Goal: Task Accomplishment & Management: Manage account settings

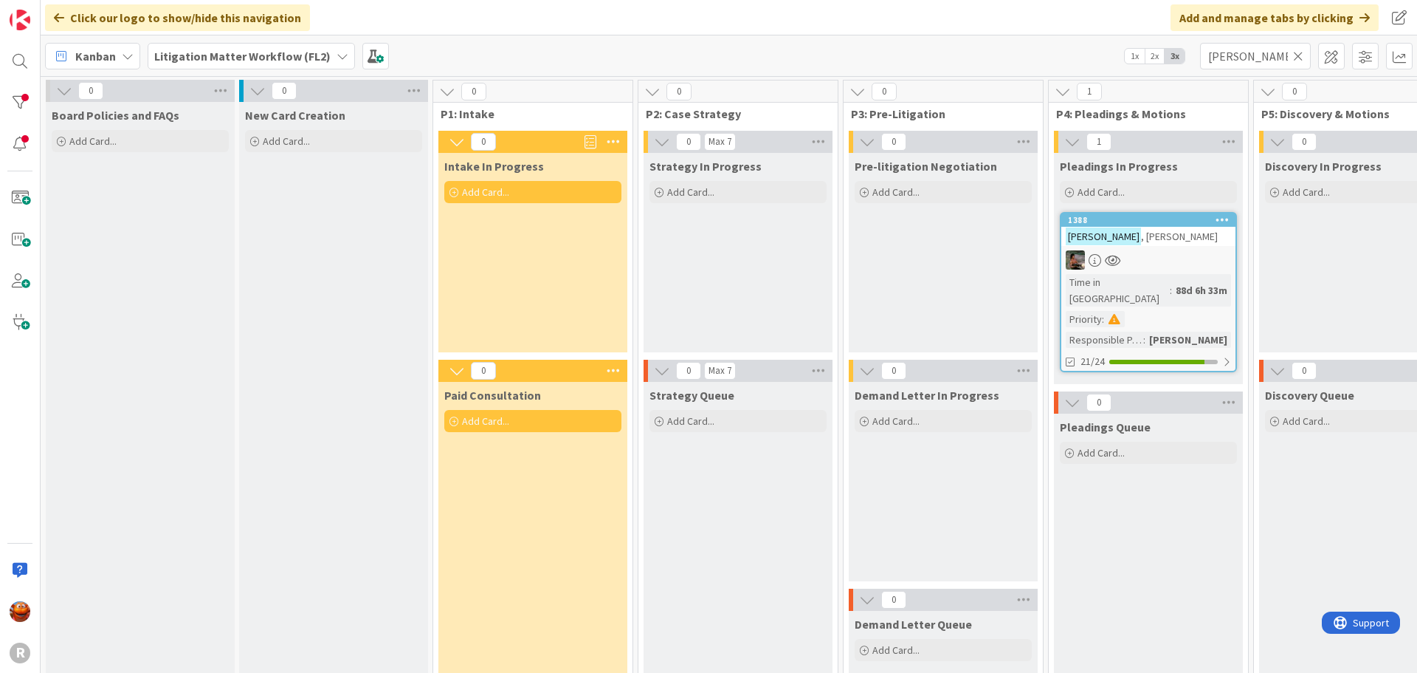
click at [1301, 57] on icon at bounding box center [1298, 55] width 10 height 13
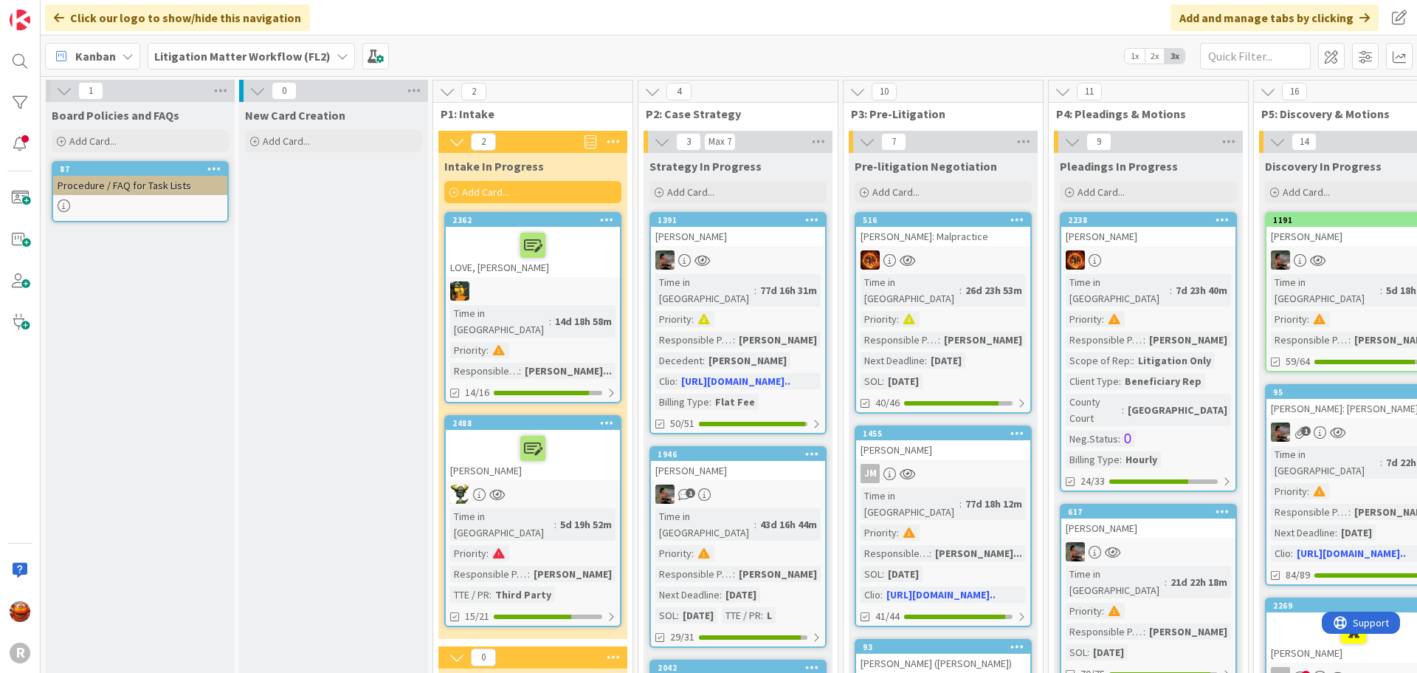
click at [89, 61] on span "Kanban" at bounding box center [95, 56] width 41 height 18
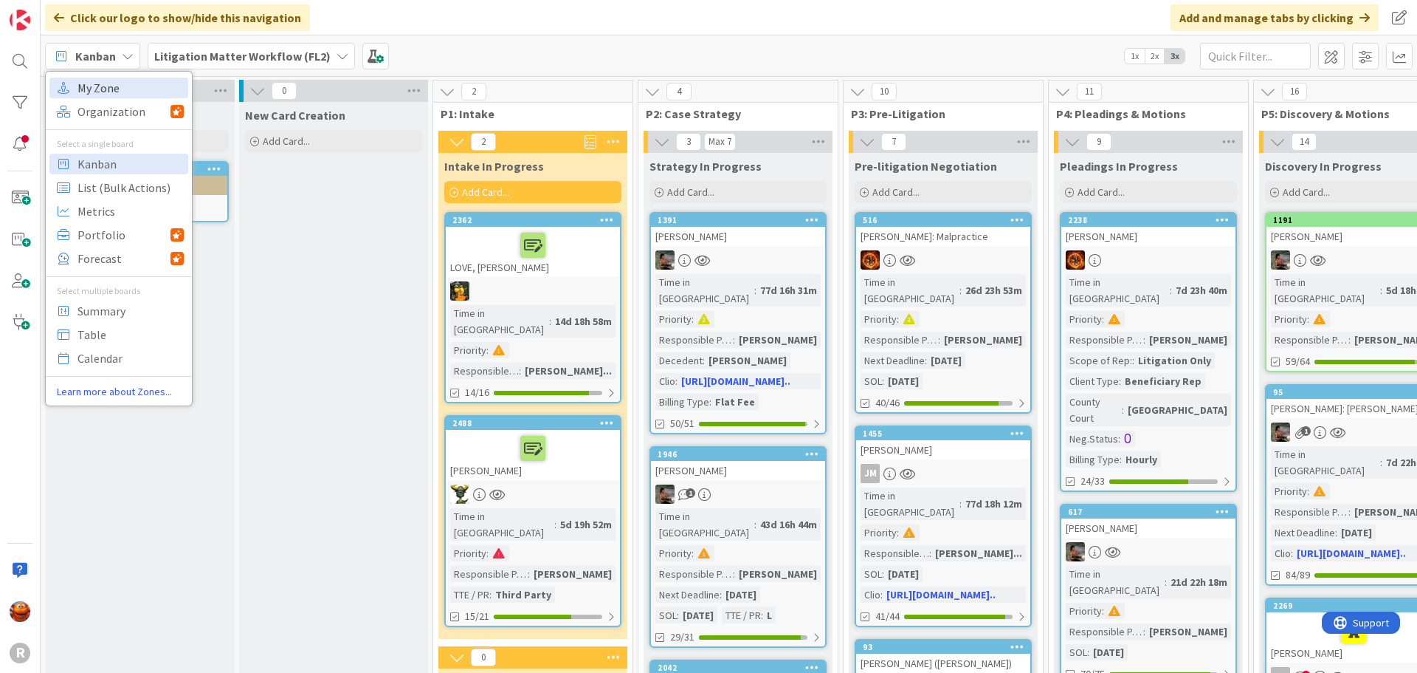
click at [120, 91] on span "My Zone" at bounding box center [131, 88] width 106 height 22
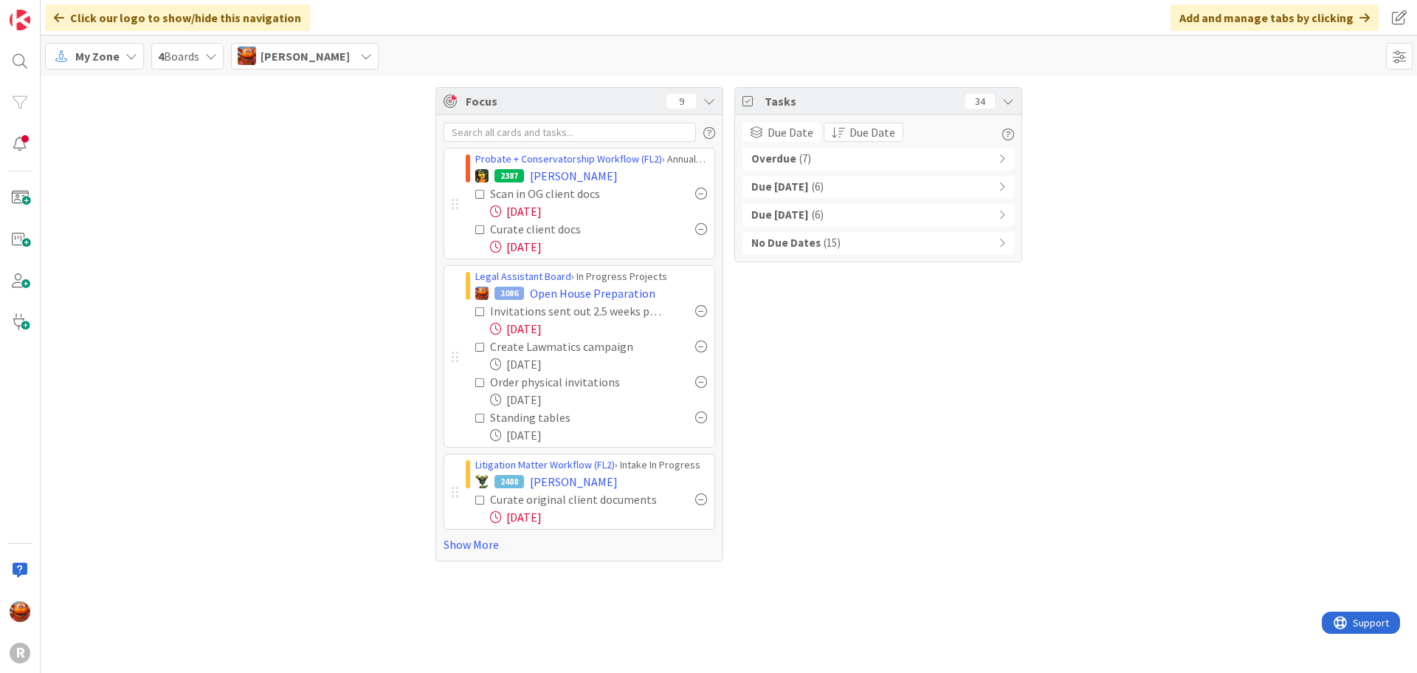
click at [802, 161] on span "( 7 )" at bounding box center [806, 159] width 12 height 17
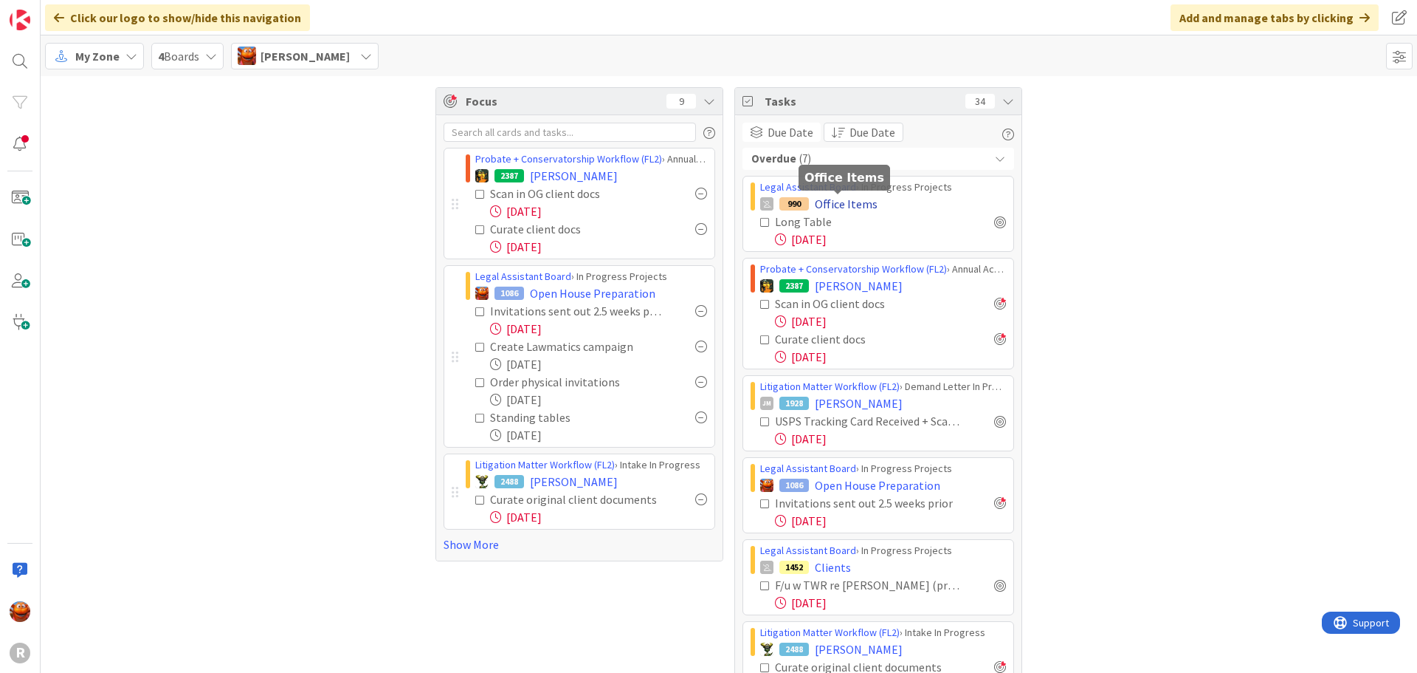
click at [833, 204] on span "Office Items" at bounding box center [846, 204] width 63 height 18
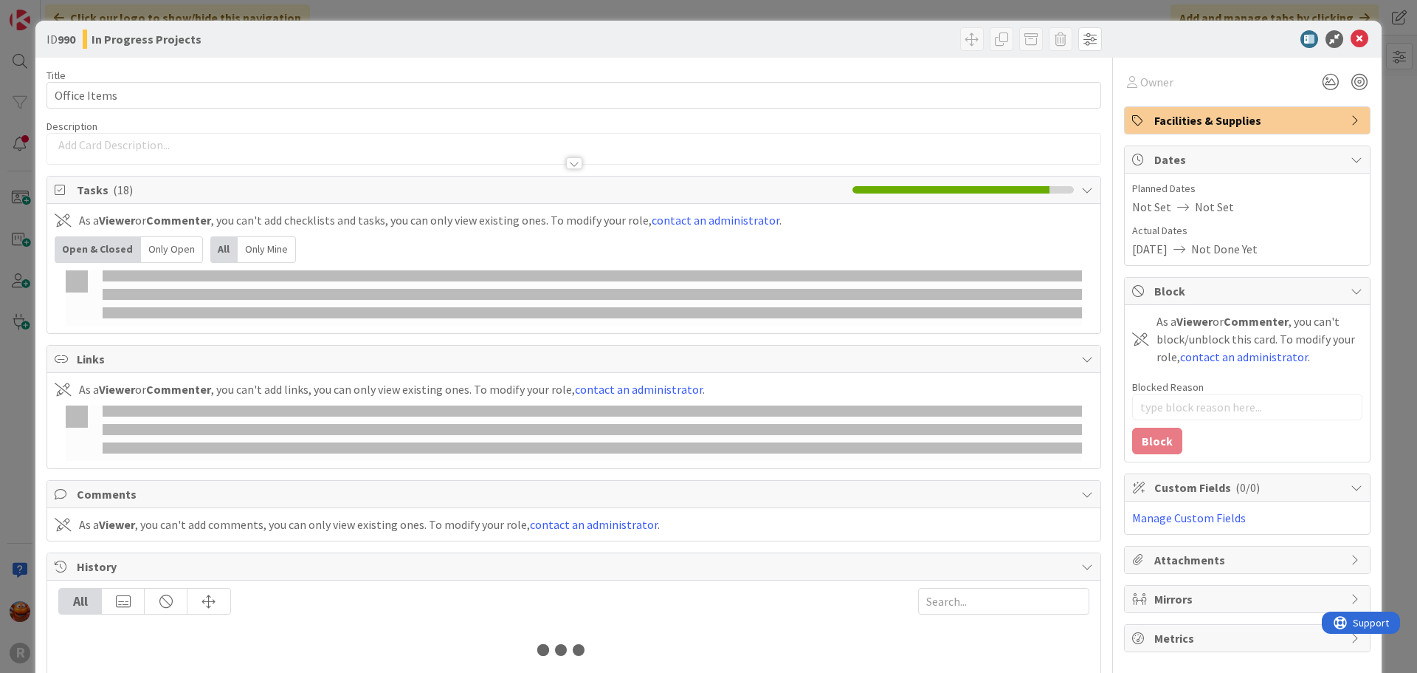
type textarea "x"
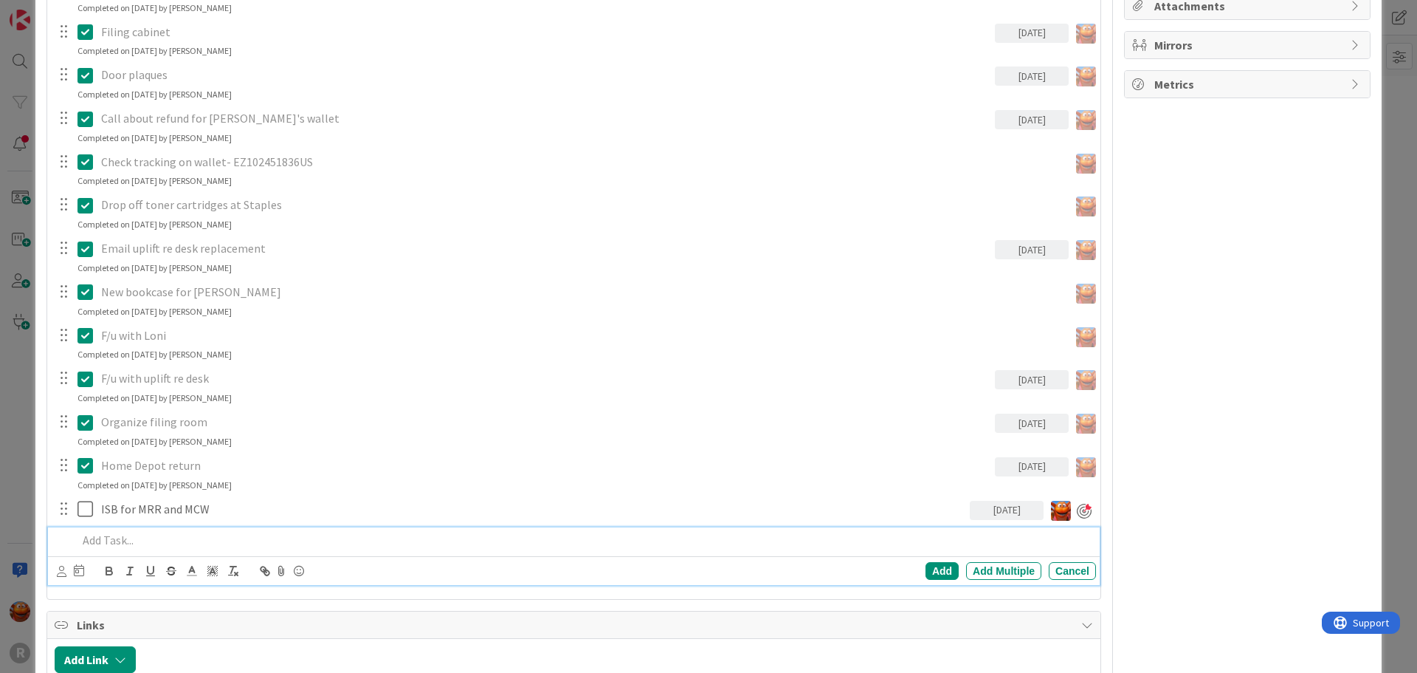
click at [135, 530] on div at bounding box center [584, 540] width 1025 height 26
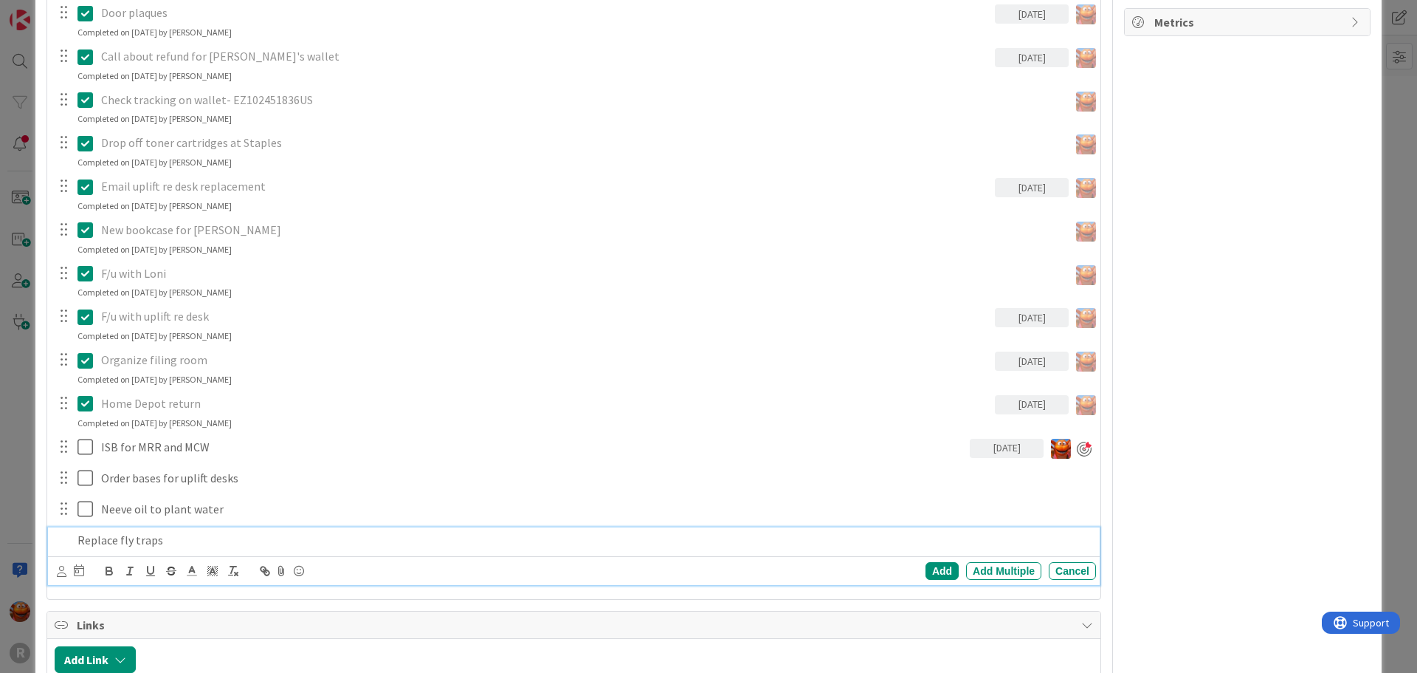
scroll to position [610, 0]
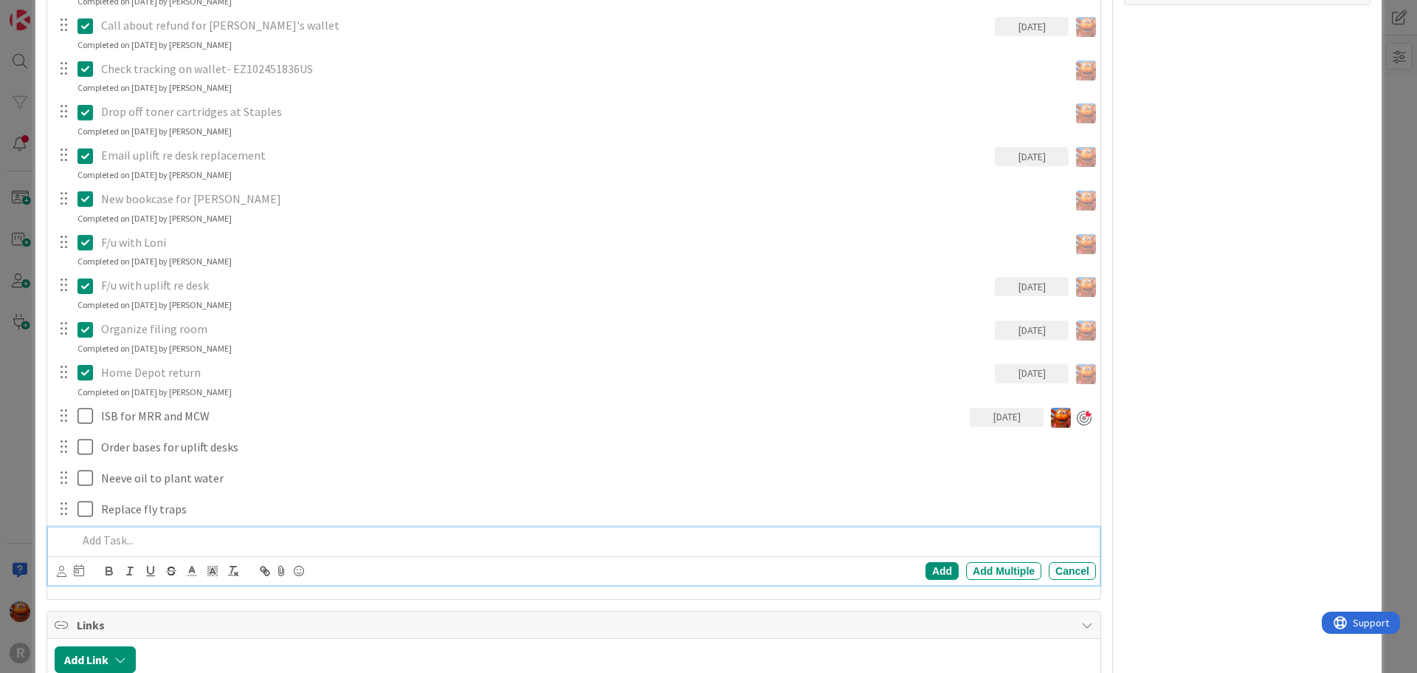
click at [11, 372] on div "ID 990 Legal Assistant Board In Progress Projects Title 12 / 128 Office Items D…" at bounding box center [708, 336] width 1417 height 673
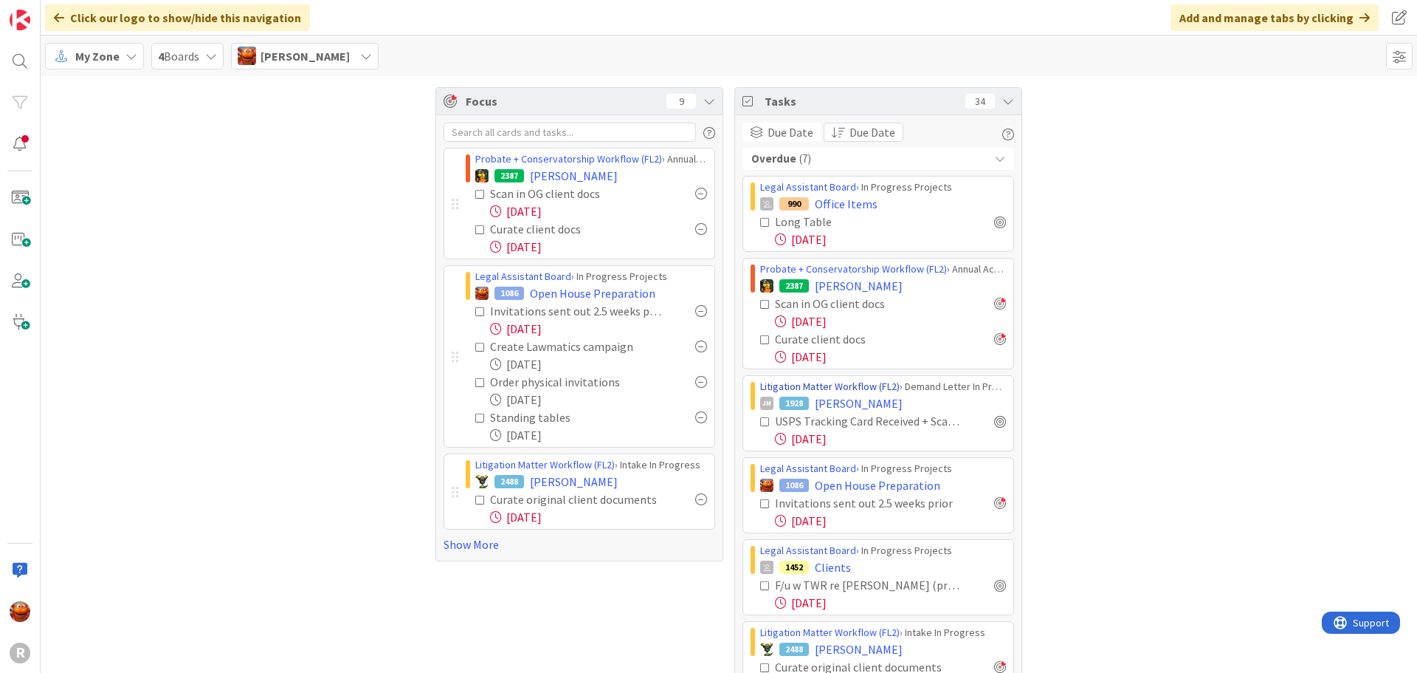
scroll to position [128, 0]
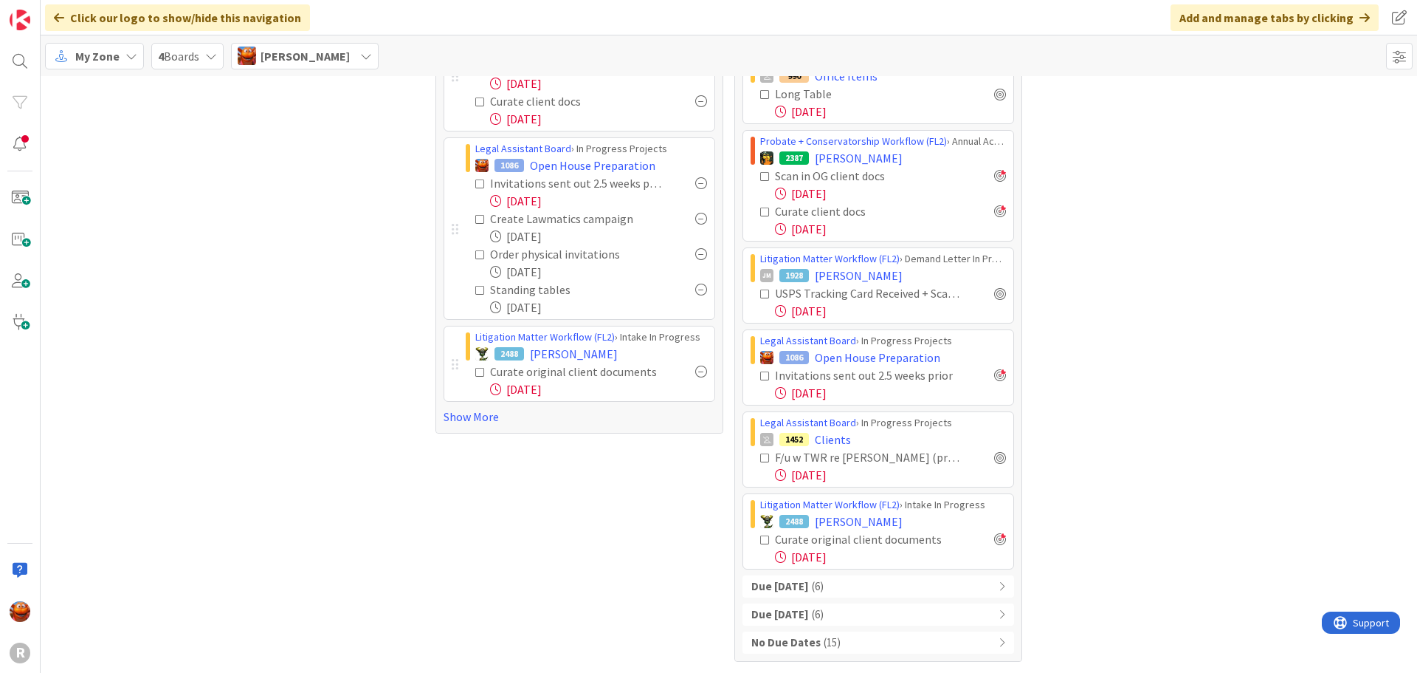
click at [820, 577] on div "Due [DATE] ( 6 )" at bounding box center [879, 586] width 272 height 22
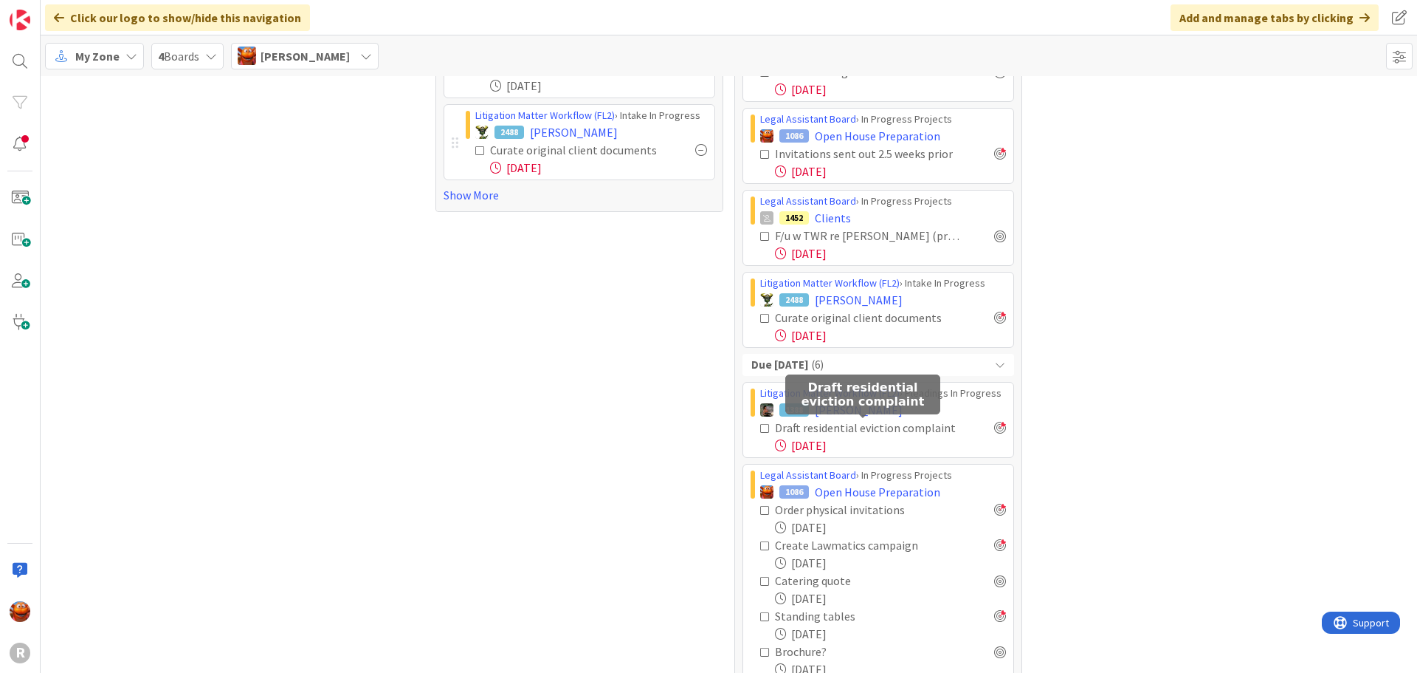
scroll to position [433, 0]
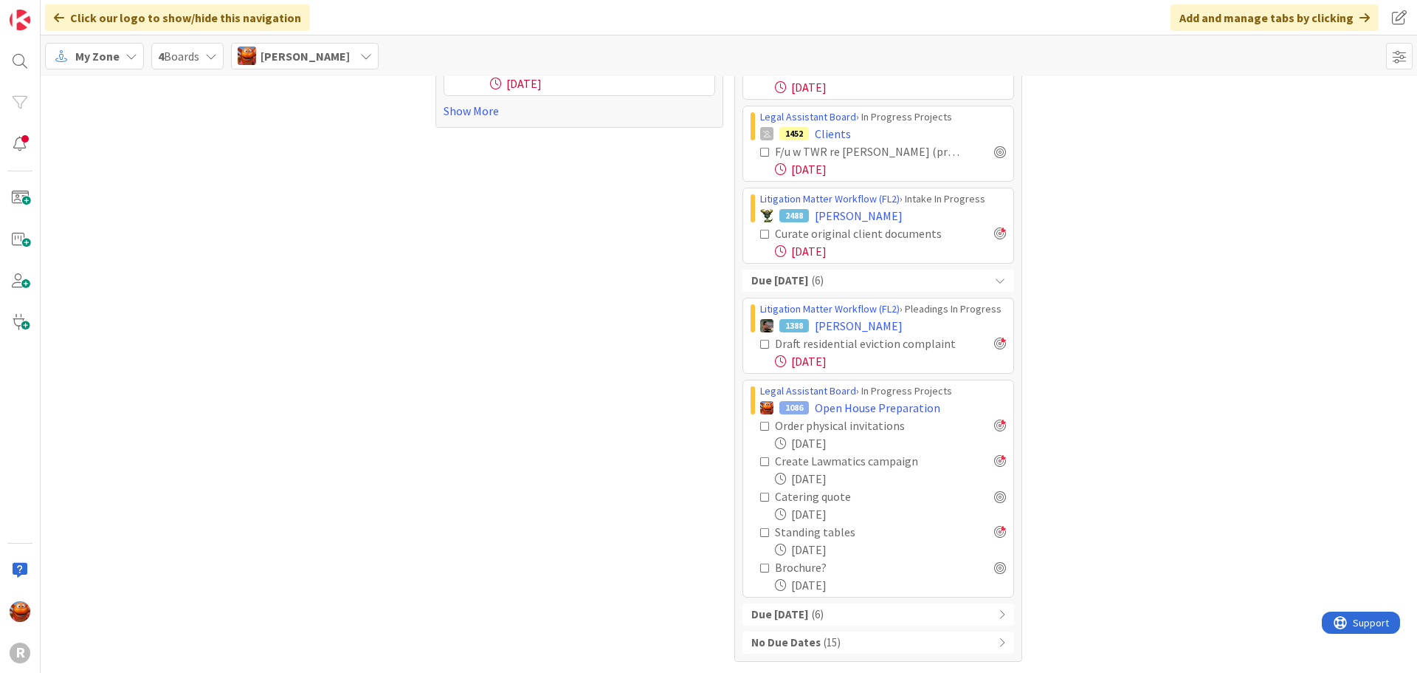
click at [900, 616] on div "Due [DATE] ( 6 )" at bounding box center [879, 614] width 272 height 22
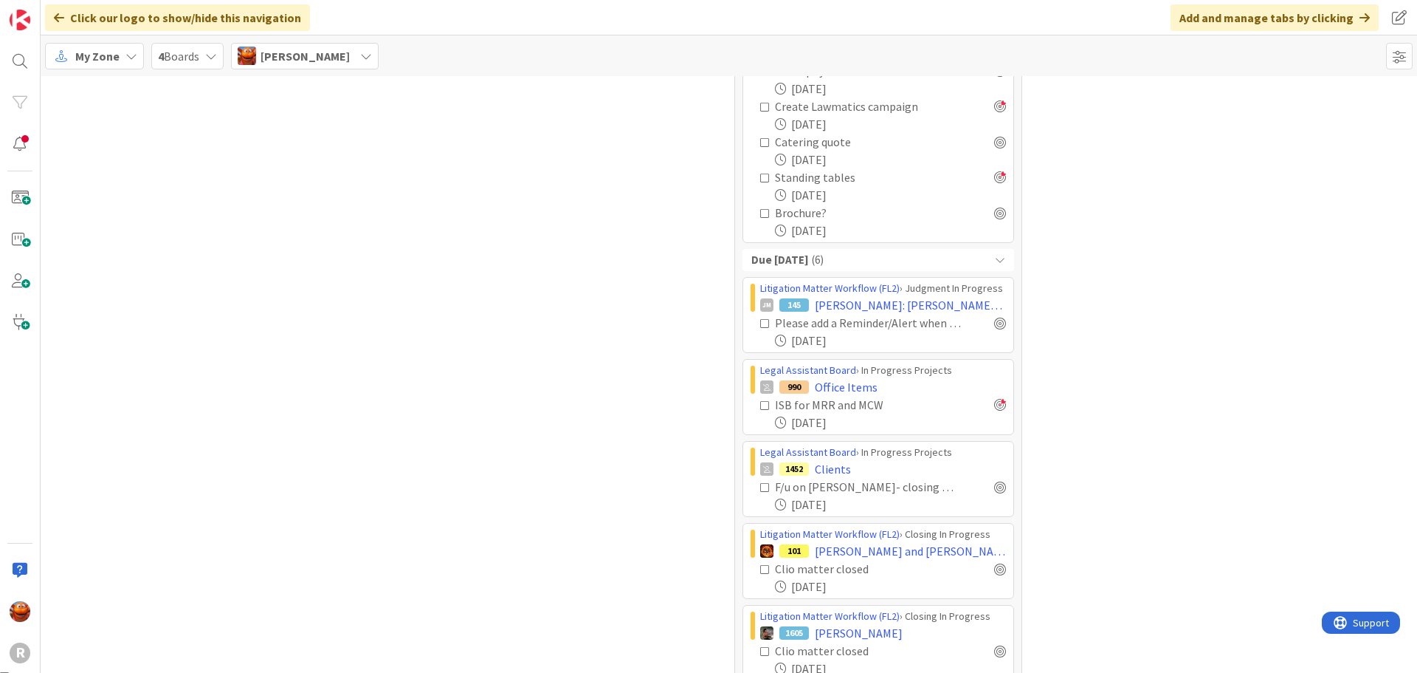
scroll to position [802, 0]
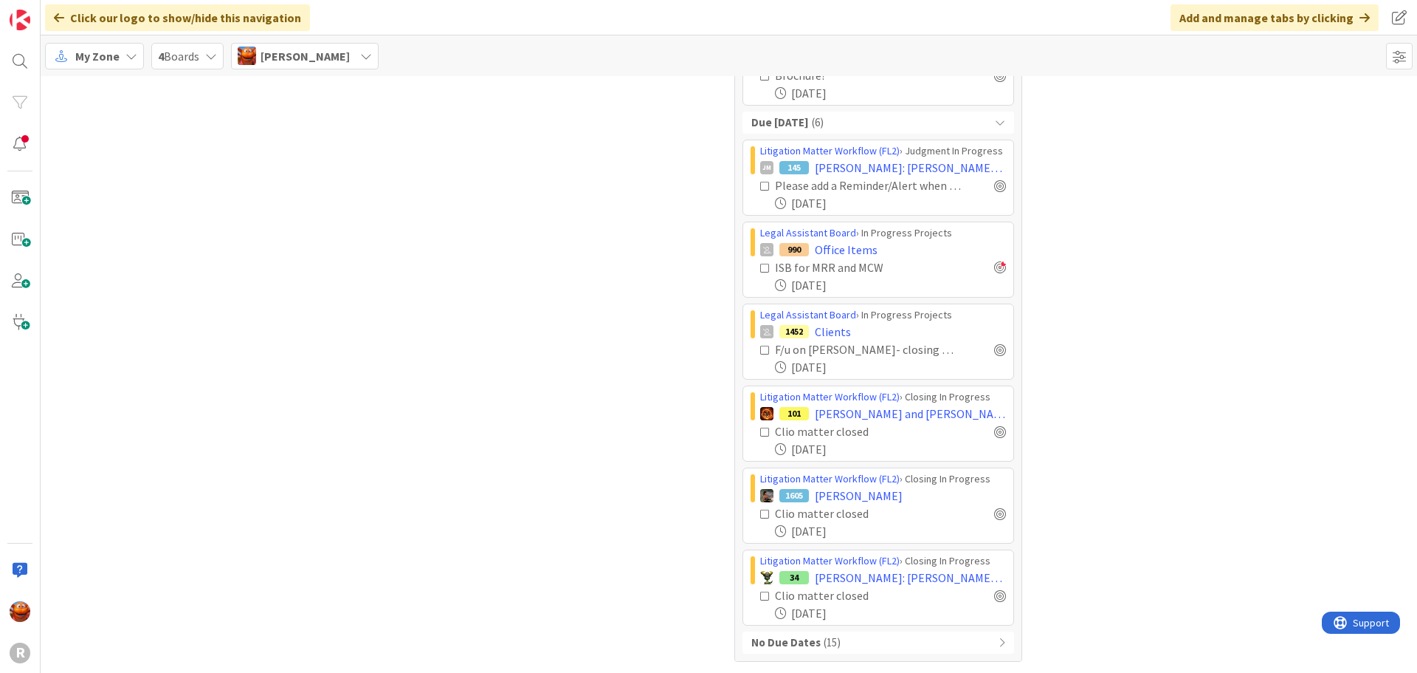
click at [839, 649] on div "No Due Dates ( 15 )" at bounding box center [879, 642] width 272 height 22
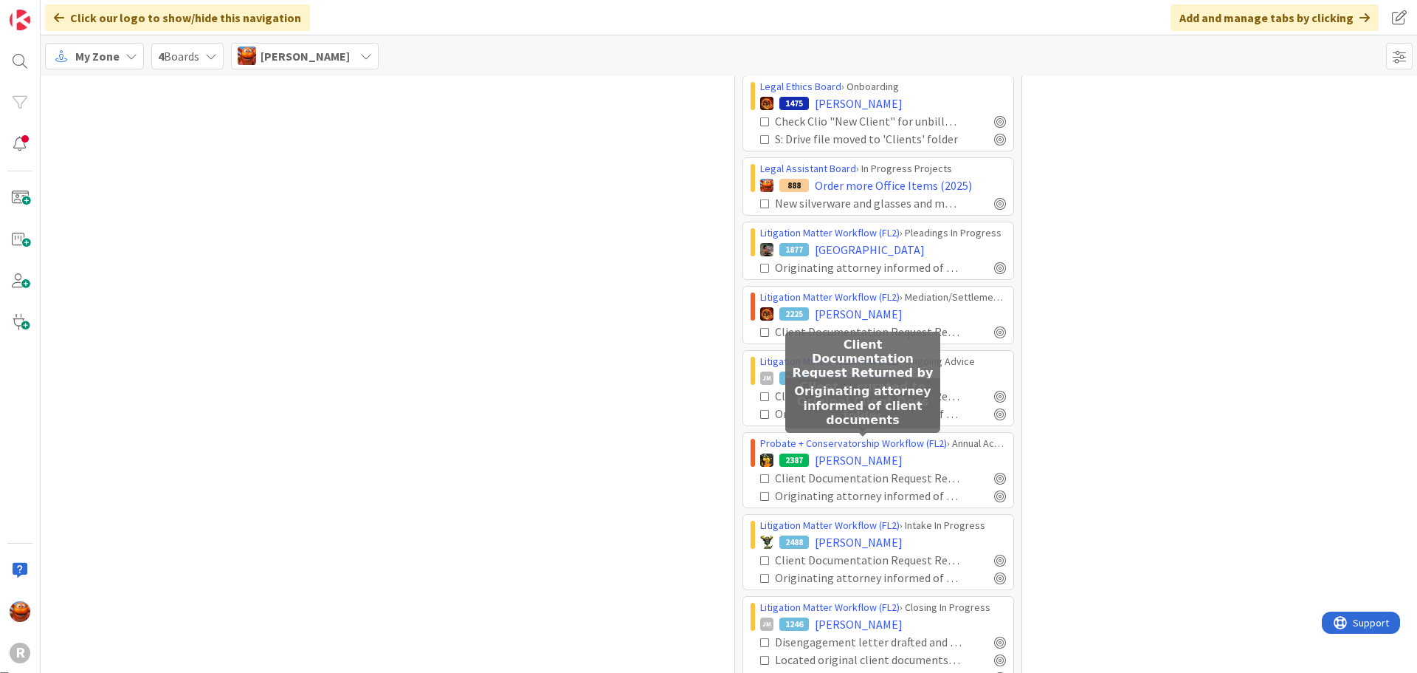
scroll to position [1563, 0]
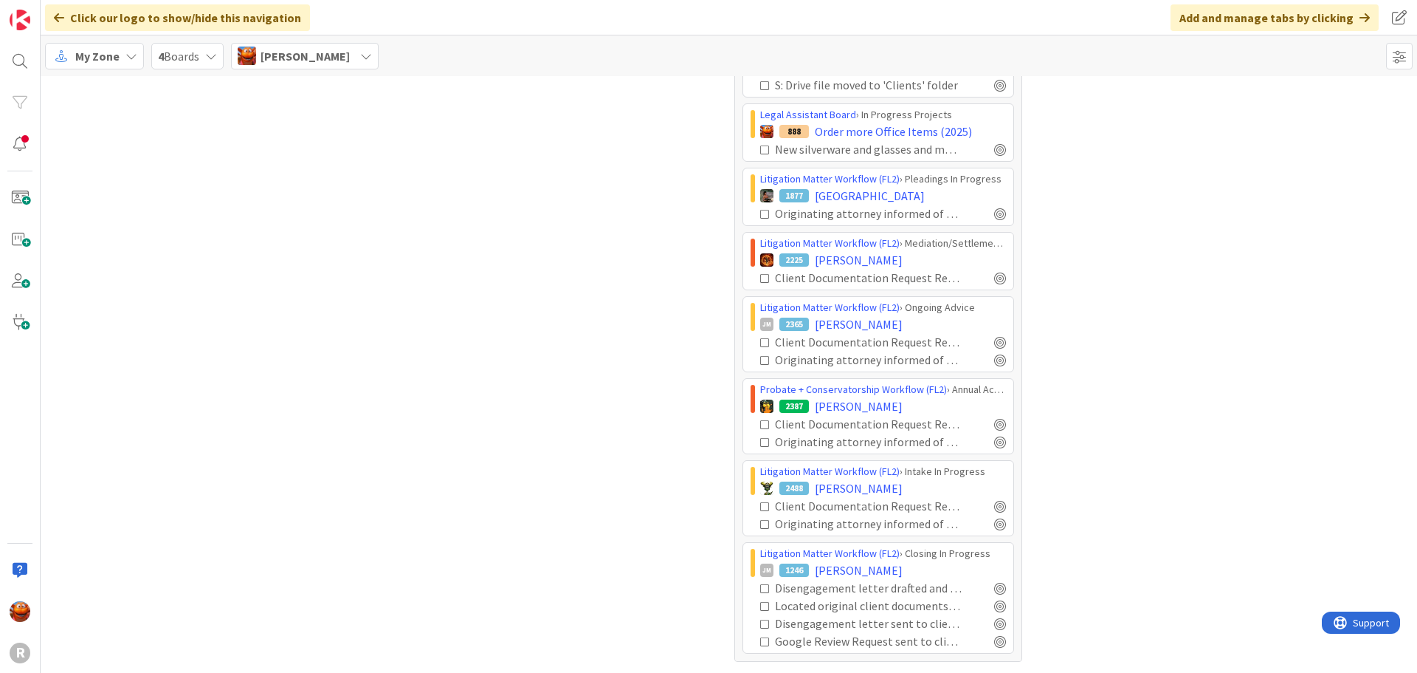
click at [763, 425] on icon at bounding box center [765, 424] width 10 height 10
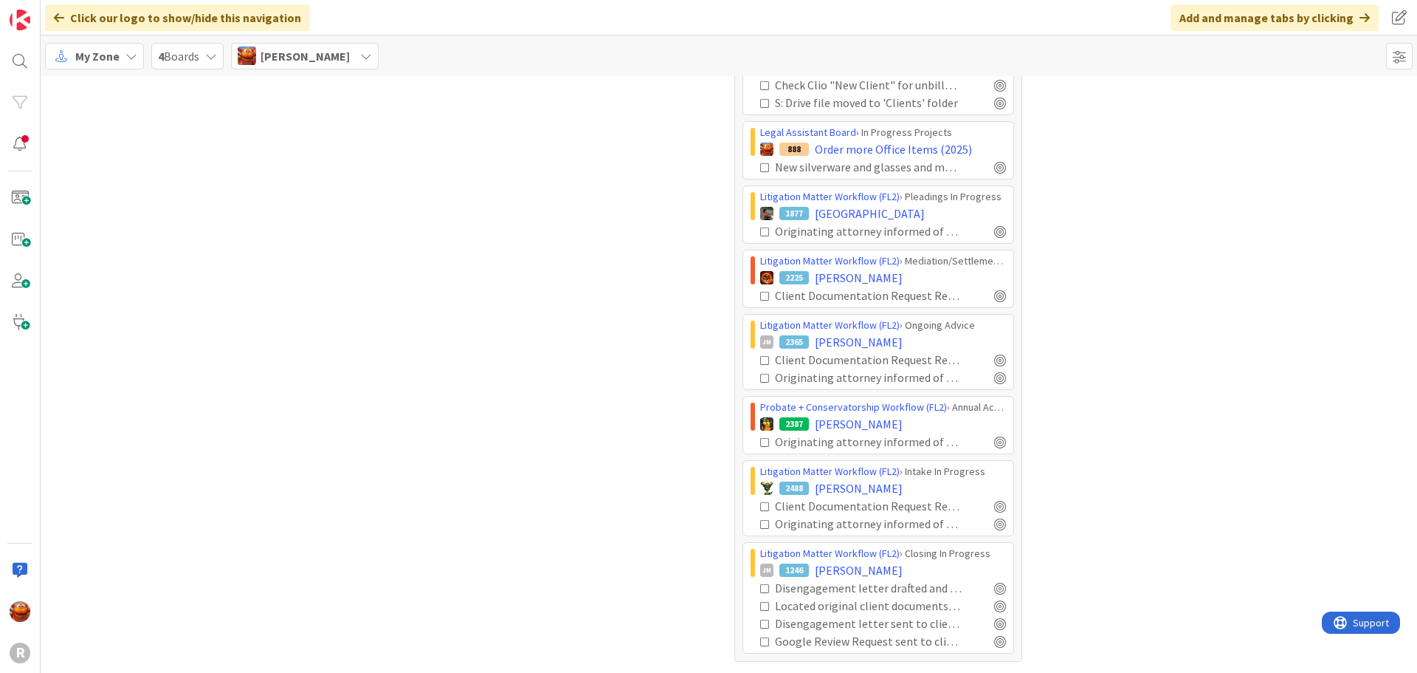
click at [763, 441] on icon at bounding box center [765, 442] width 10 height 10
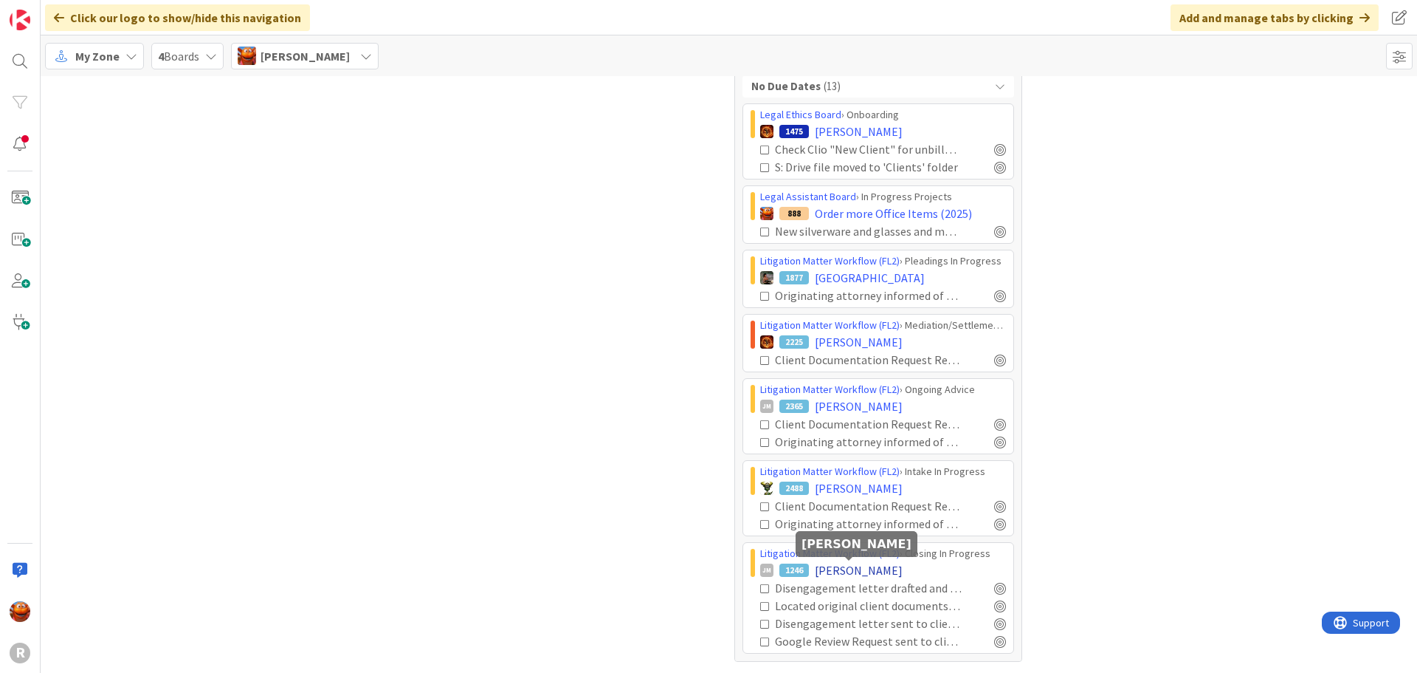
click at [870, 573] on span "[PERSON_NAME]" at bounding box center [859, 570] width 88 height 18
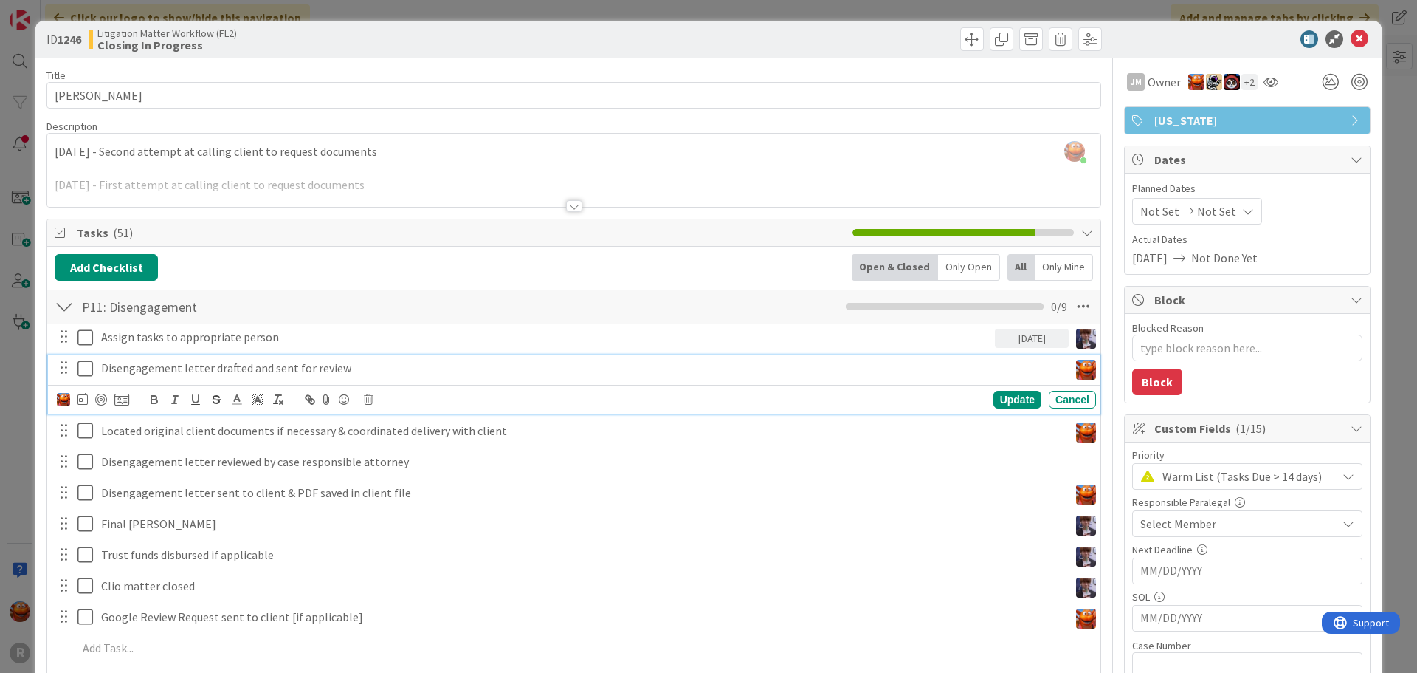
click at [207, 363] on p "Disengagement letter drafted and sent for review" at bounding box center [582, 368] width 962 height 17
click at [106, 396] on div at bounding box center [101, 399] width 12 height 12
type textarea "x"
click at [83, 396] on icon at bounding box center [79, 399] width 10 height 12
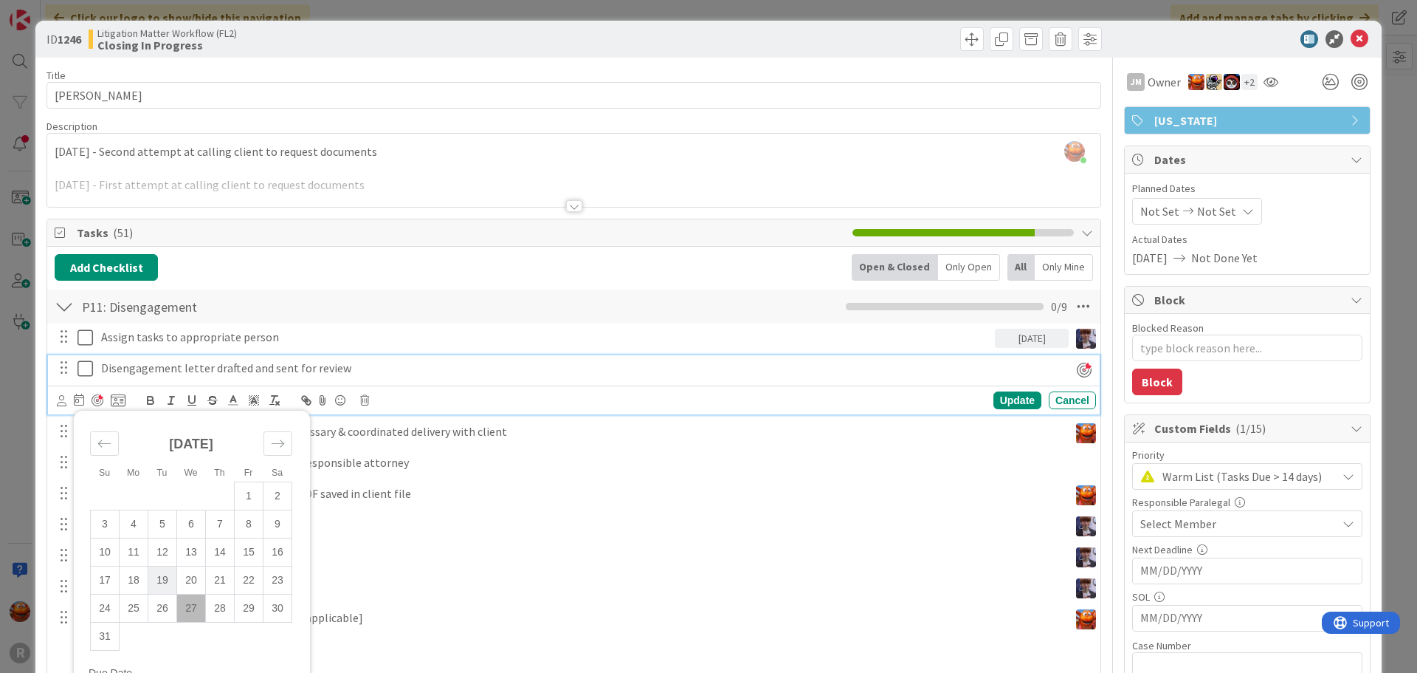
drag, startPoint x: 202, startPoint y: 609, endPoint x: 162, endPoint y: 591, distance: 44.6
click at [202, 609] on td "27" at bounding box center [191, 608] width 29 height 28
type input "[DATE]"
type textarea "x"
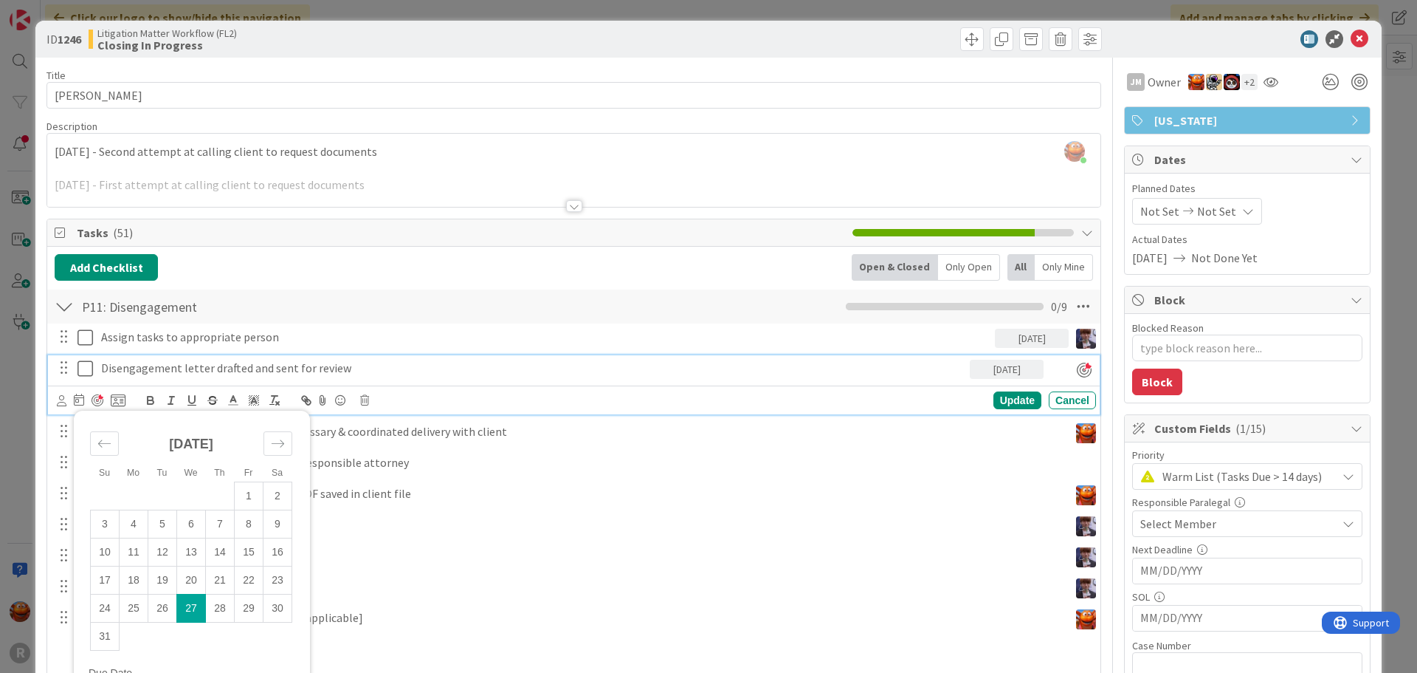
click at [979, 399] on div "Update Cancel" at bounding box center [894, 400] width 404 height 18
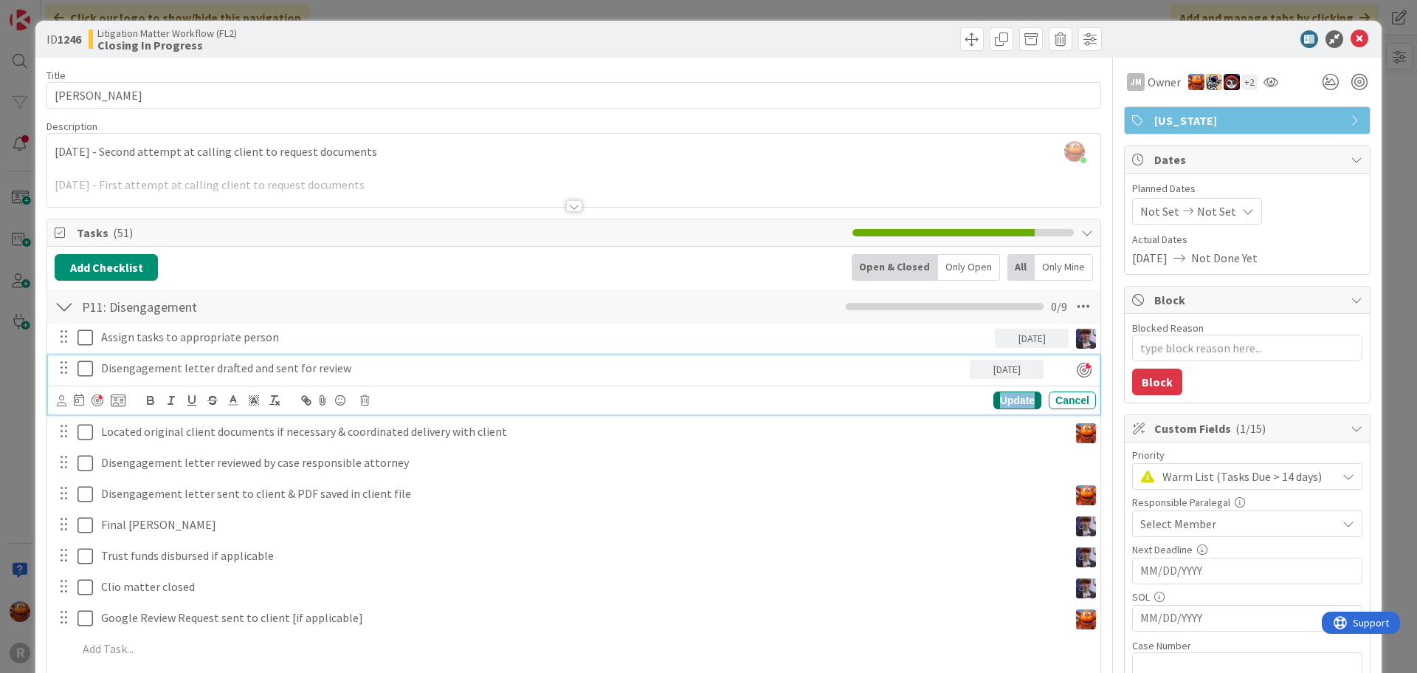
click at [1000, 403] on div "Update" at bounding box center [1018, 400] width 48 height 18
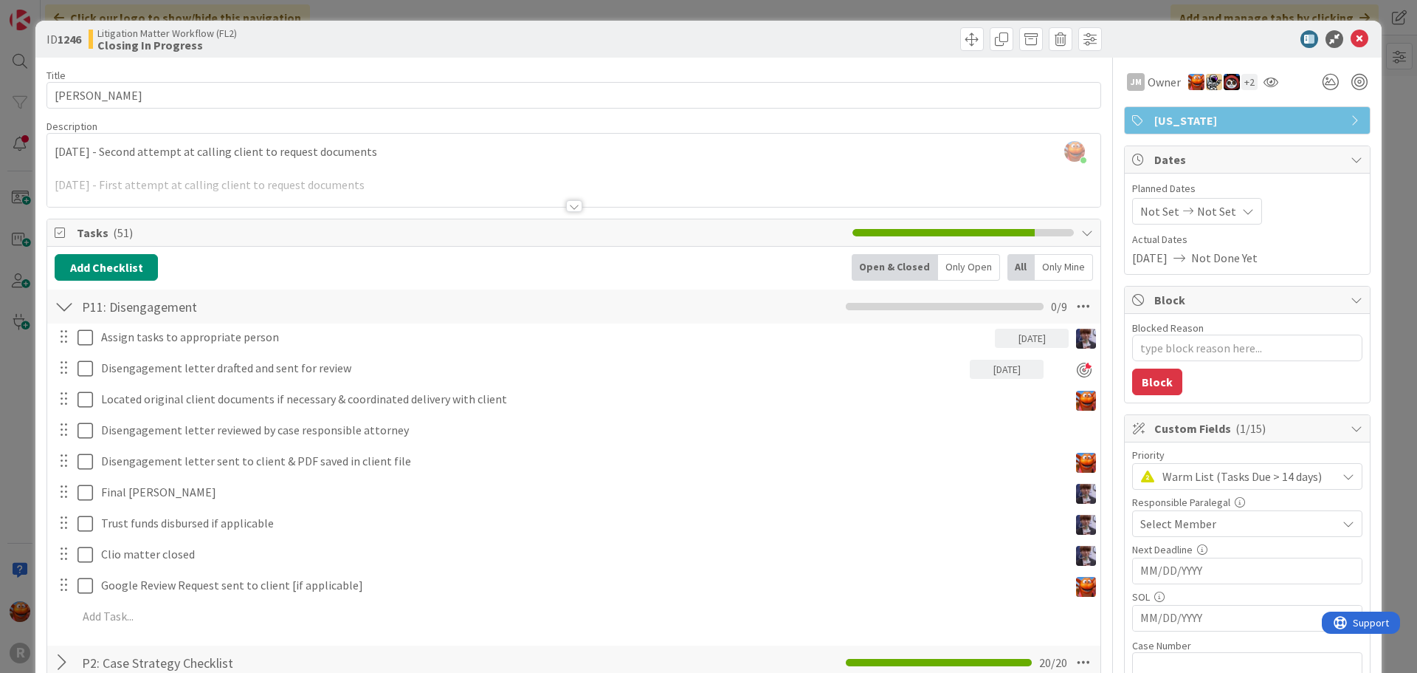
click at [25, 275] on div "ID 1246 Litigation Matter Workflow (FL2) Closing In Progress Title 13 / 128 [PE…" at bounding box center [708, 336] width 1417 height 673
